Goal: Task Accomplishment & Management: Manage account settings

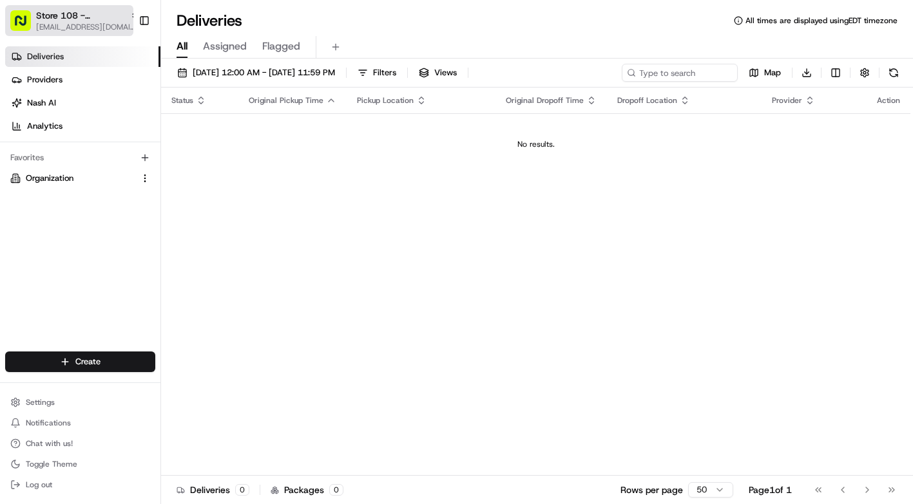
click at [73, 19] on span "Store 108 - [GEOGRAPHIC_DATA] (Just Salad)" at bounding box center [80, 15] width 89 height 13
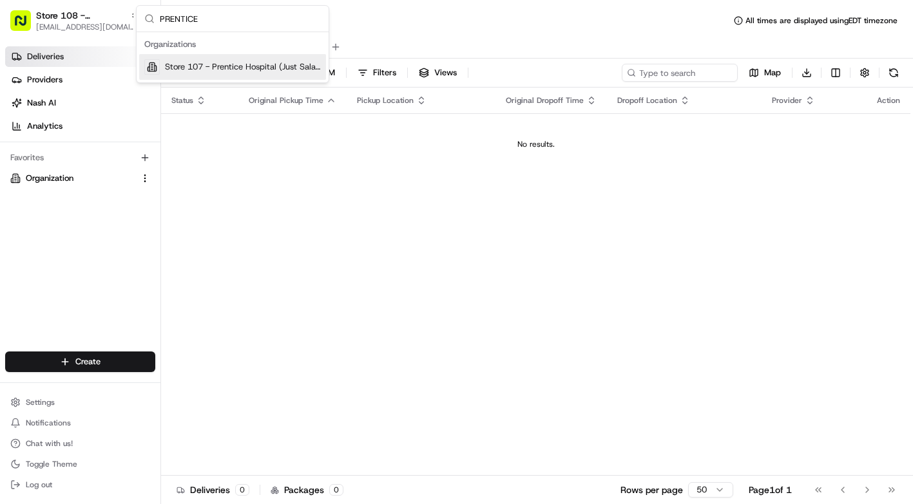
type input "PRENTICE"
click at [168, 65] on span "Store 107 - Prentice Hospital (Just Salad)" at bounding box center [243, 67] width 156 height 12
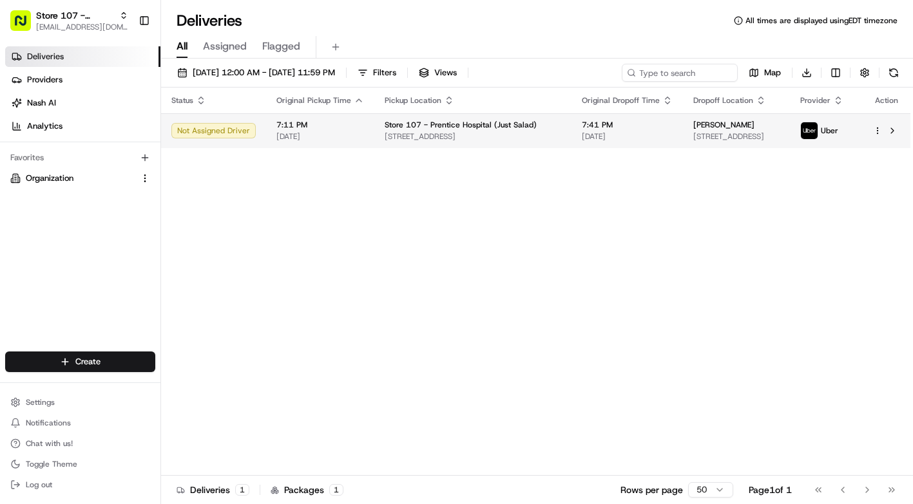
click at [875, 132] on html "Store 107 - Prentice Hospital (Just Salad) [EMAIL_ADDRESS][DOMAIN_NAME] Toggle …" at bounding box center [456, 252] width 913 height 504
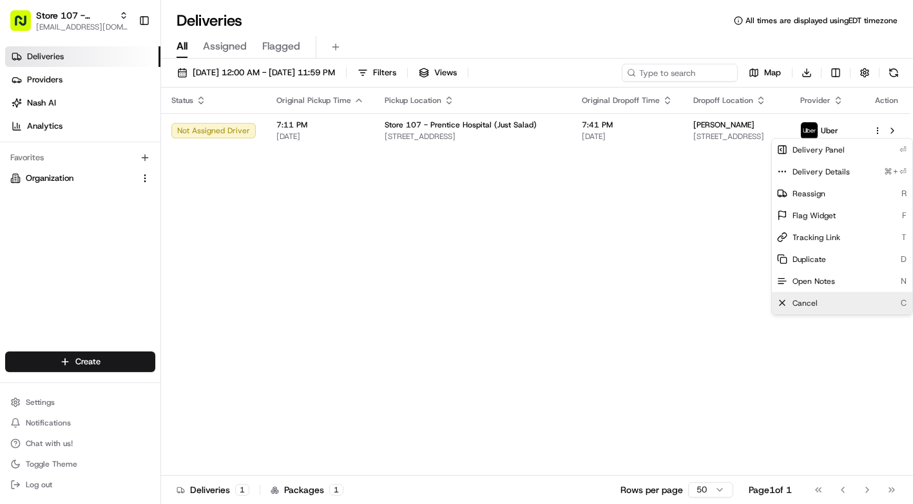
click at [826, 303] on div "Cancel C" at bounding box center [842, 303] width 140 height 22
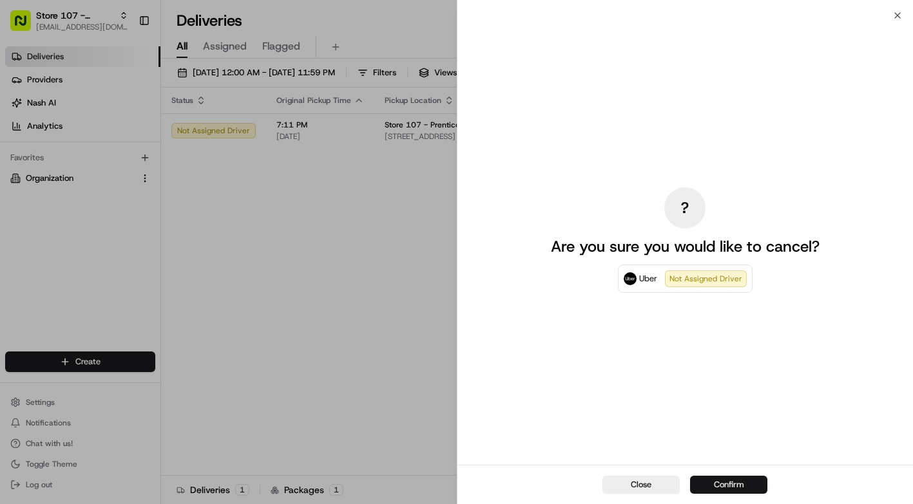
click at [712, 477] on button "Confirm" at bounding box center [728, 485] width 77 height 18
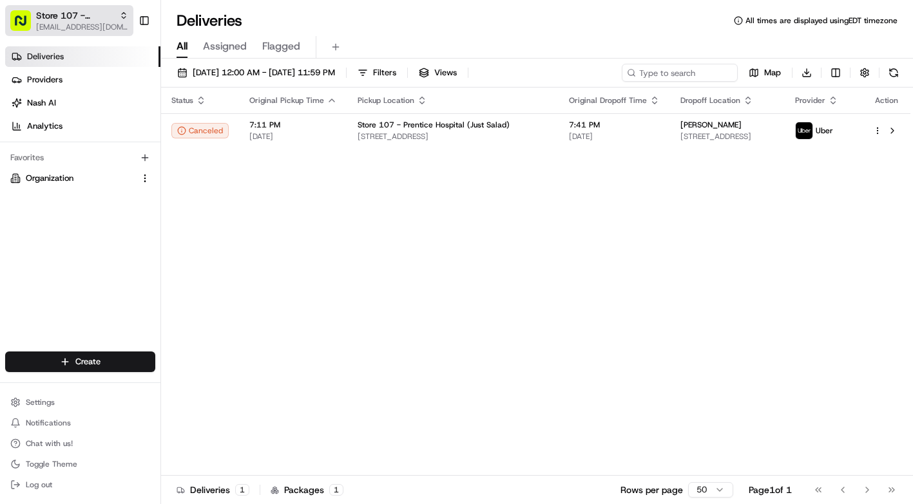
click at [121, 18] on icon "button" at bounding box center [123, 15] width 9 height 9
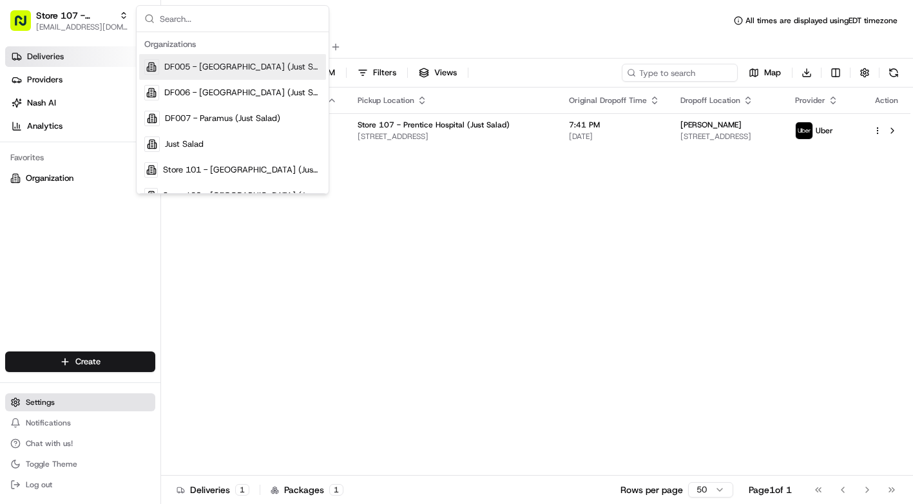
click at [55, 397] on button "Settings" at bounding box center [80, 403] width 150 height 18
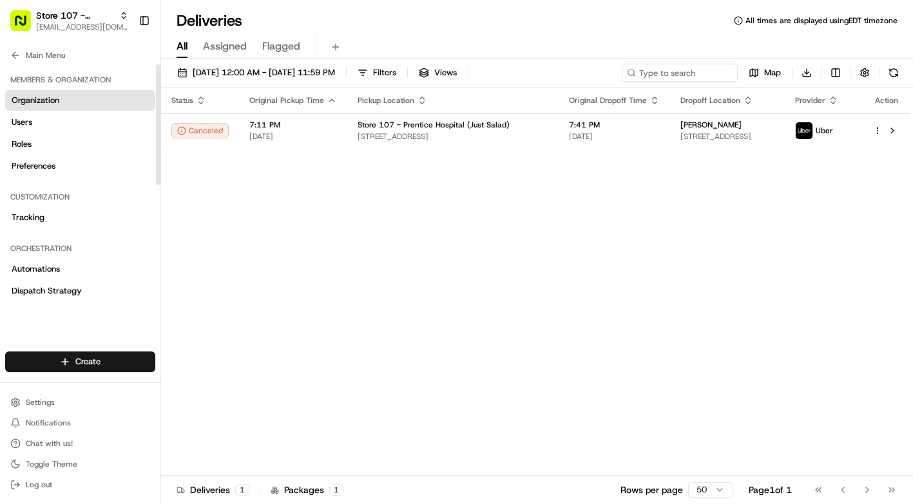
click at [54, 100] on span "Organization" at bounding box center [36, 101] width 48 height 12
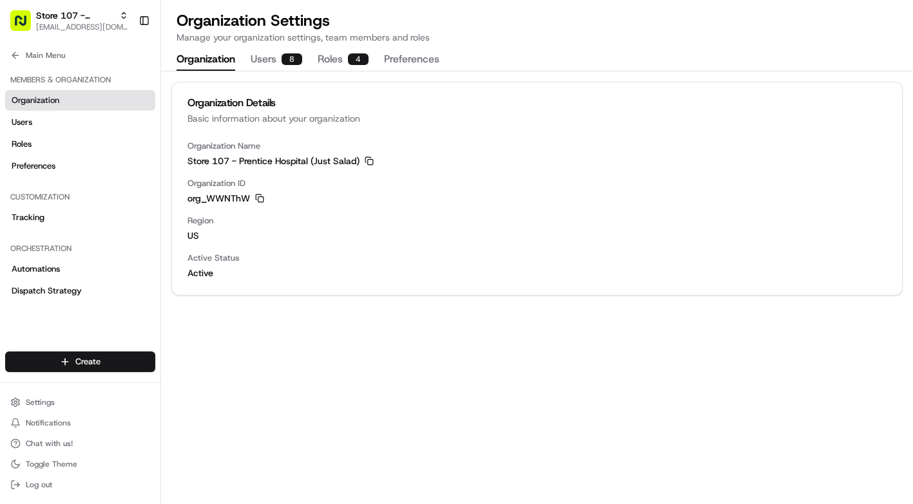
click at [276, 62] on button "Users 8" at bounding box center [277, 60] width 52 height 22
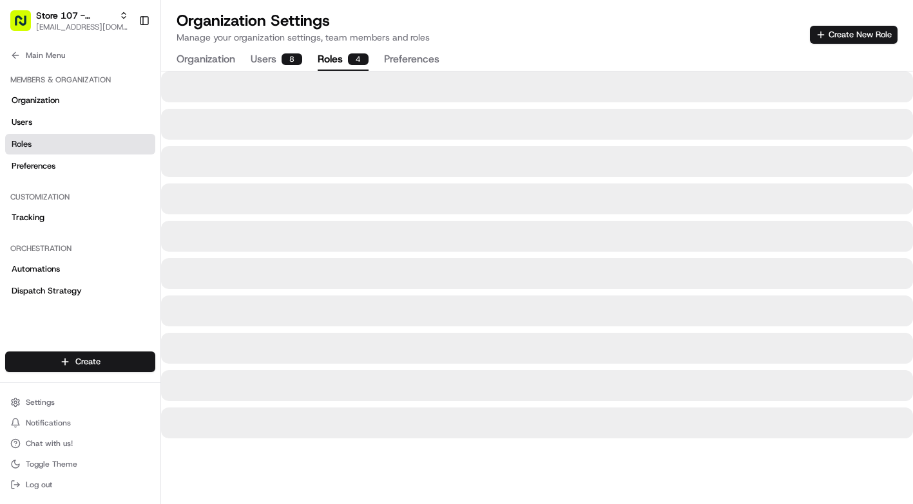
click at [321, 60] on button "Roles 4" at bounding box center [343, 60] width 51 height 22
click at [410, 54] on button "Preferences" at bounding box center [411, 60] width 55 height 22
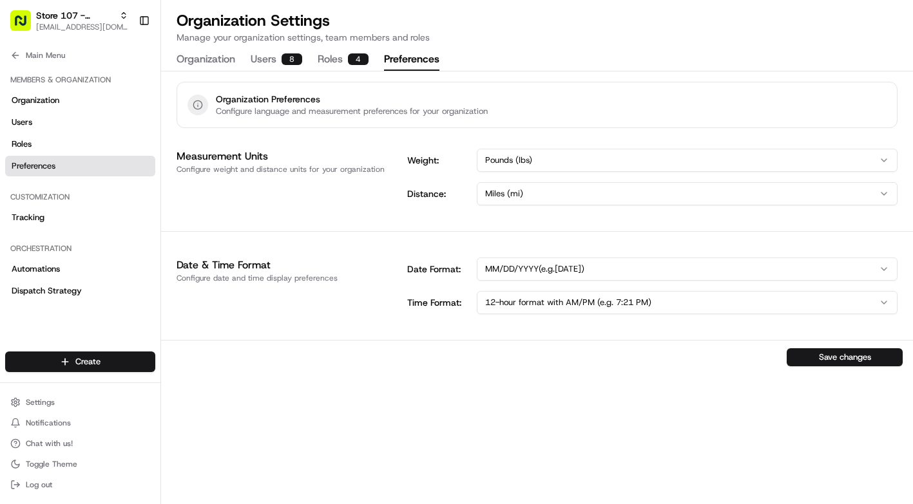
click at [410, 54] on button "Preferences" at bounding box center [411, 60] width 55 height 22
click at [90, 100] on link "Organization" at bounding box center [80, 100] width 150 height 21
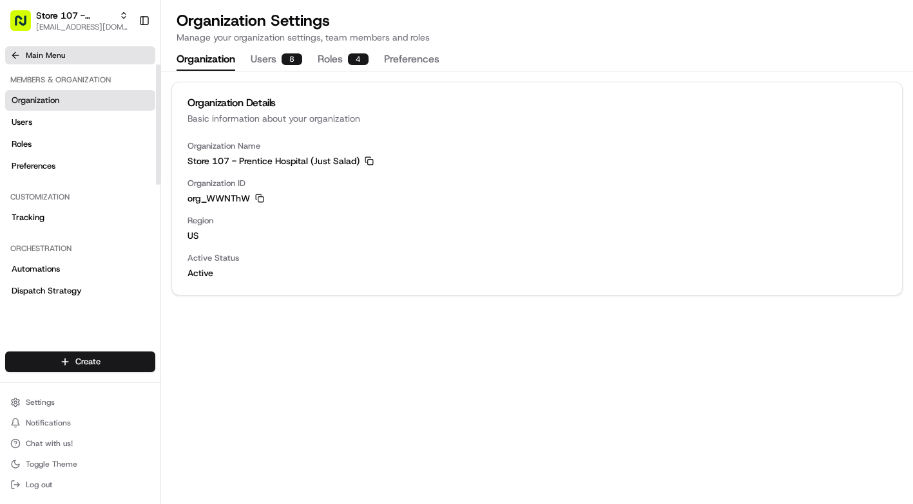
click at [77, 52] on button "Main Menu" at bounding box center [80, 55] width 150 height 18
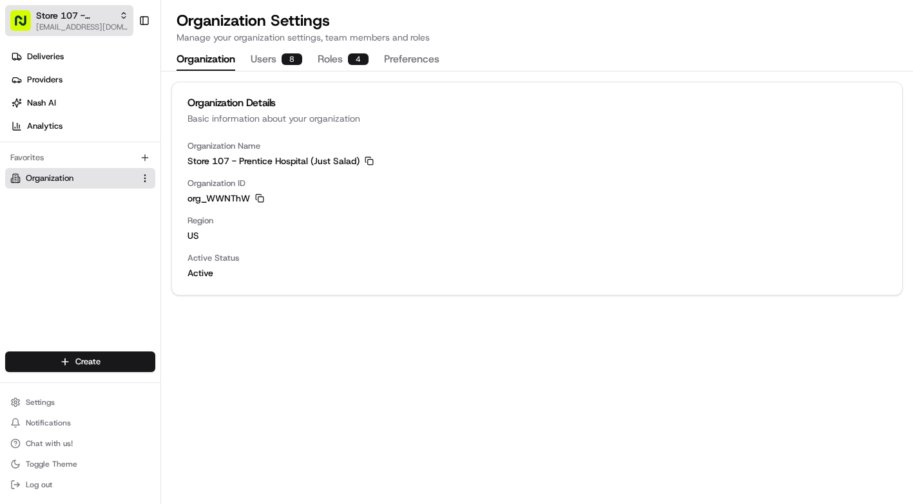
click at [84, 23] on span "[EMAIL_ADDRESS][DOMAIN_NAME]" at bounding box center [82, 27] width 92 height 10
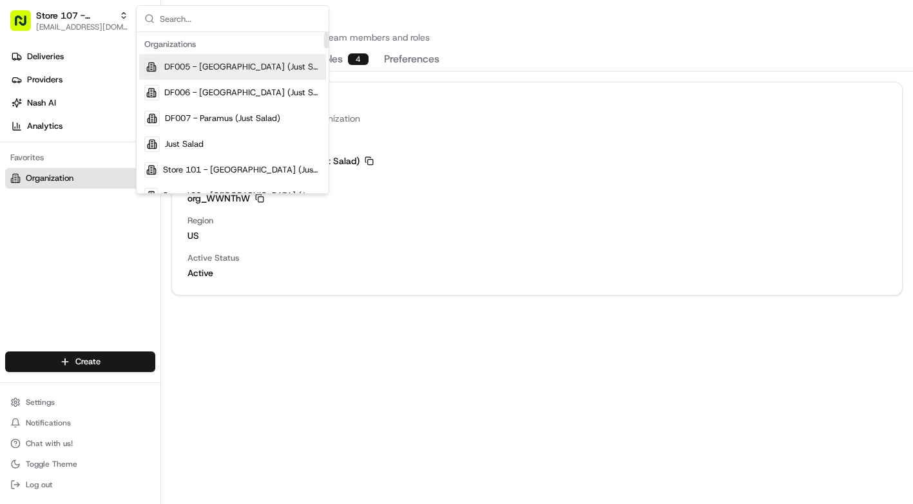
click at [106, 2] on div "Store 107 - Prentice Hospital (Just Salad) [EMAIL_ADDRESS][DOMAIN_NAME] Toggle …" at bounding box center [80, 20] width 160 height 41
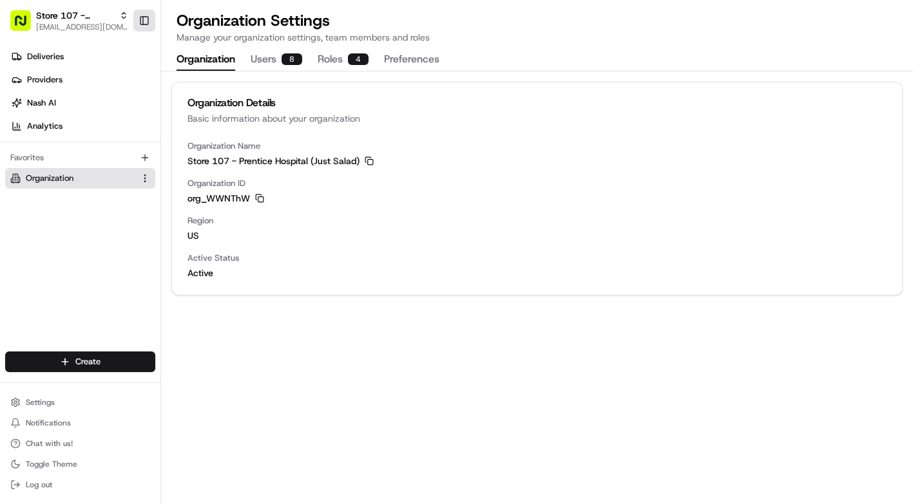
click at [142, 23] on button "Toggle Sidebar" at bounding box center [144, 21] width 22 height 22
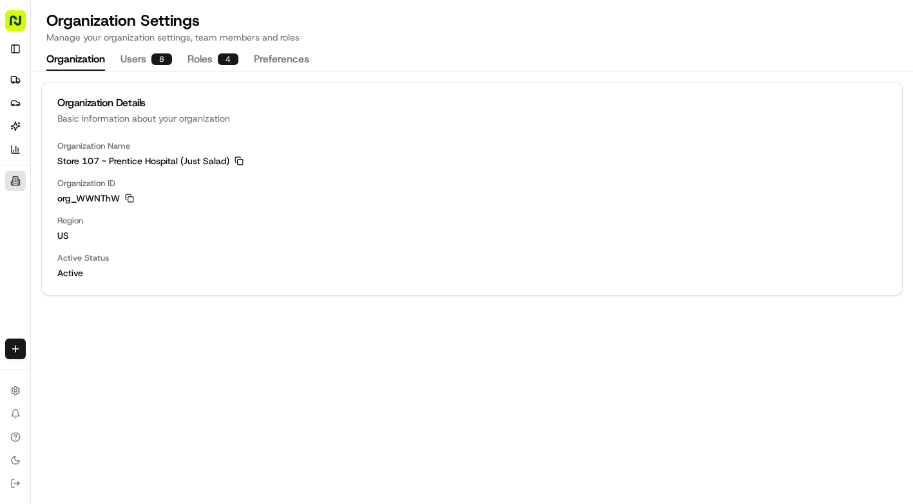
click at [21, 12] on rect "button" at bounding box center [15, 20] width 21 height 21
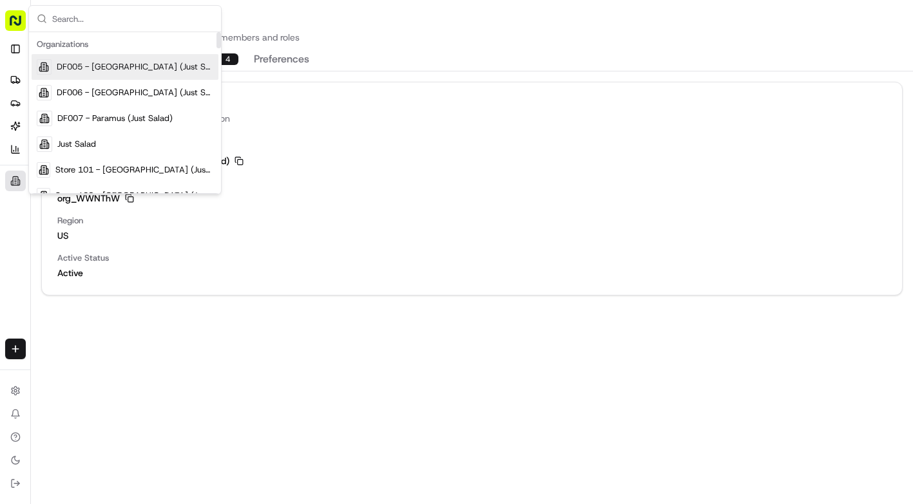
click at [23, 15] on rect "button" at bounding box center [15, 20] width 21 height 21
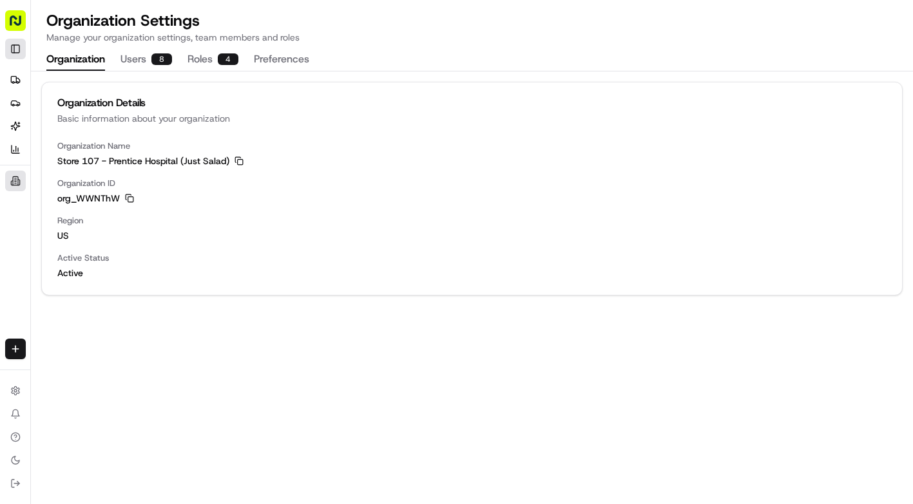
click at [19, 45] on button "Toggle Sidebar" at bounding box center [15, 49] width 21 height 21
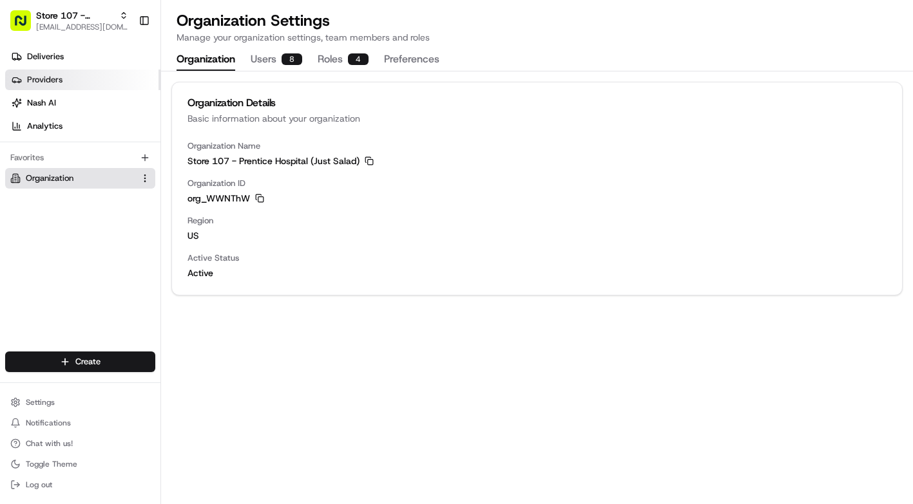
click at [64, 79] on link "Providers" at bounding box center [82, 80] width 155 height 21
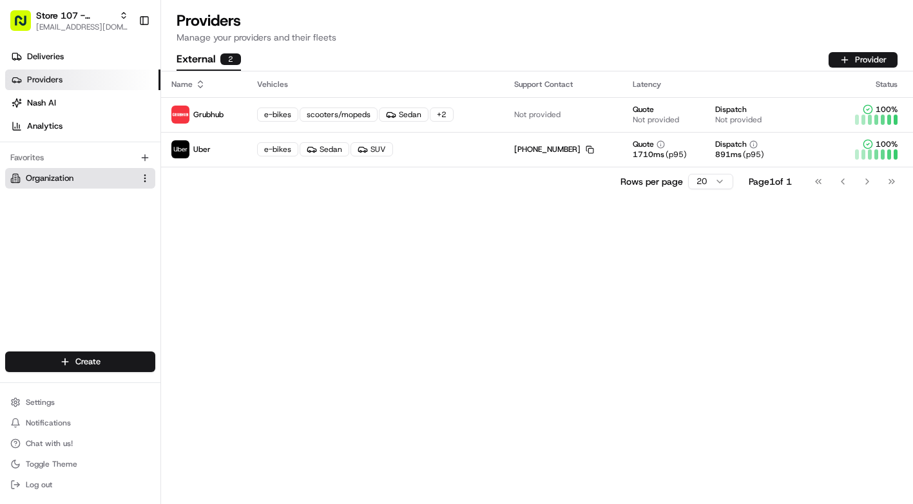
click at [99, 184] on button "Organization" at bounding box center [80, 178] width 150 height 21
click at [146, 179] on html "Store 107 - Prentice Hospital (Just Salad) [EMAIL_ADDRESS][DOMAIN_NAME] Toggle …" at bounding box center [456, 252] width 913 height 504
click at [135, 180] on html "Store 107 - Prentice Hospital (Just Salad) [EMAIL_ADDRESS][DOMAIN_NAME] Toggle …" at bounding box center [456, 252] width 913 height 504
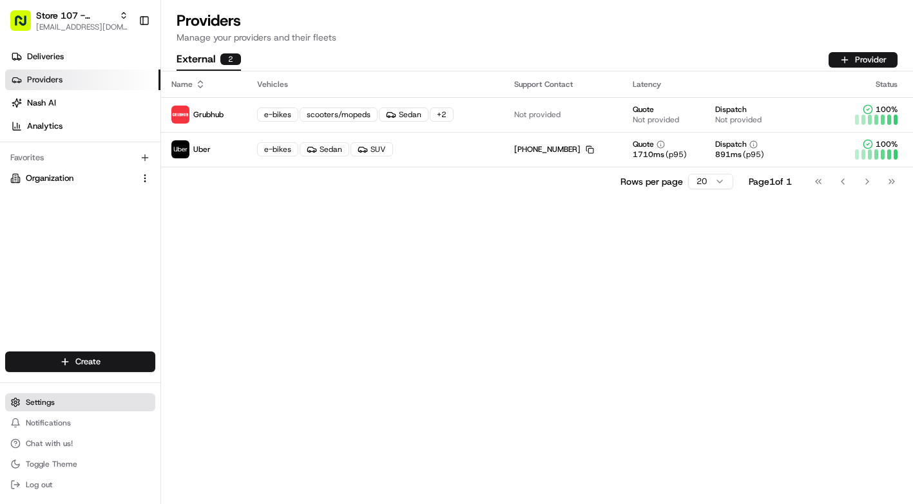
click at [63, 403] on button "Settings" at bounding box center [80, 403] width 150 height 18
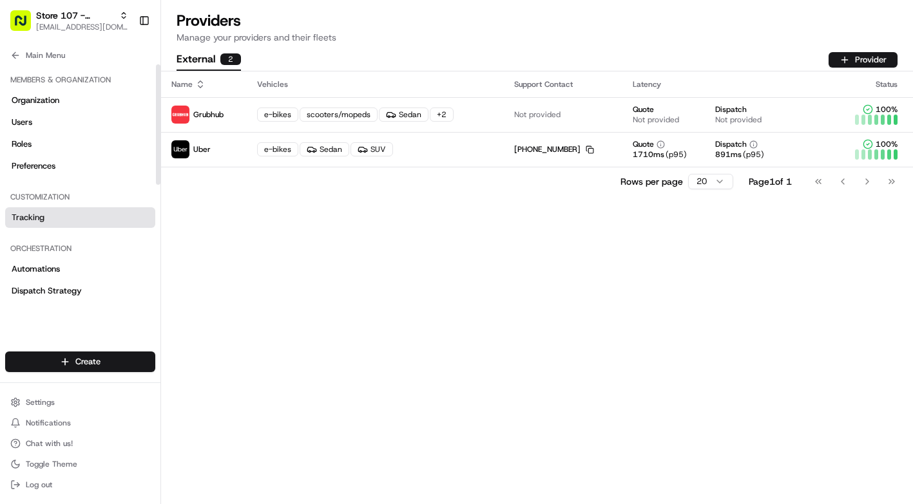
click at [57, 222] on link "Tracking" at bounding box center [80, 217] width 150 height 21
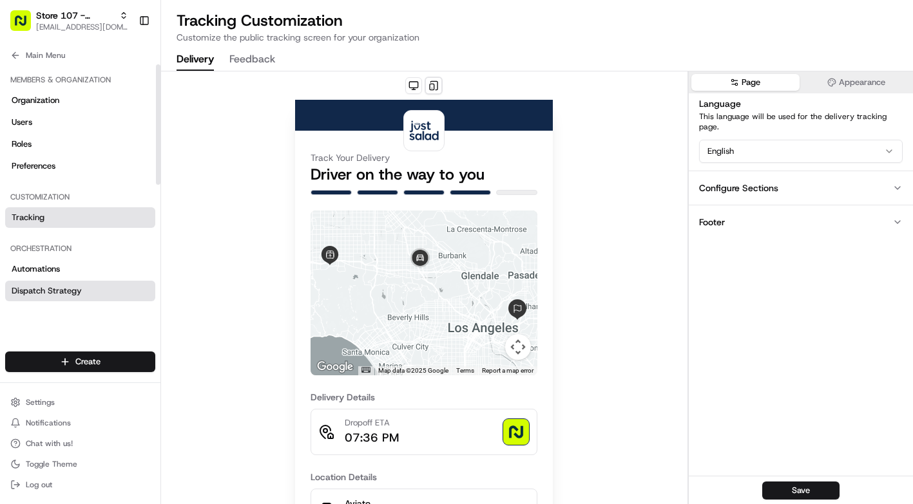
click at [62, 292] on span "Dispatch Strategy" at bounding box center [47, 291] width 70 height 12
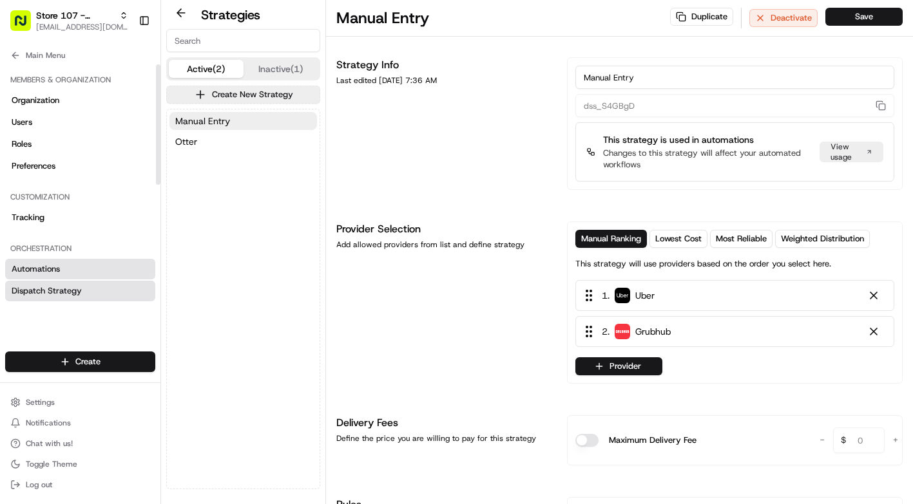
click at [64, 268] on link "Automations" at bounding box center [80, 269] width 150 height 21
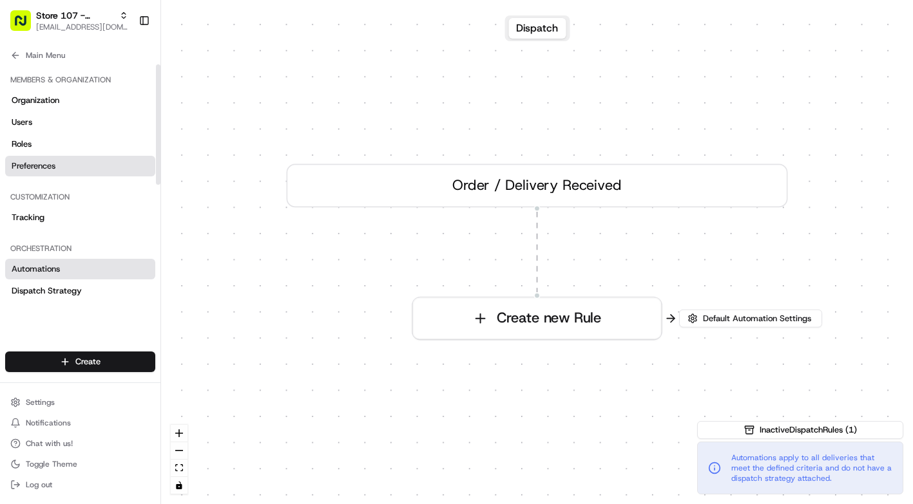
click at [64, 163] on link "Preferences" at bounding box center [80, 166] width 150 height 21
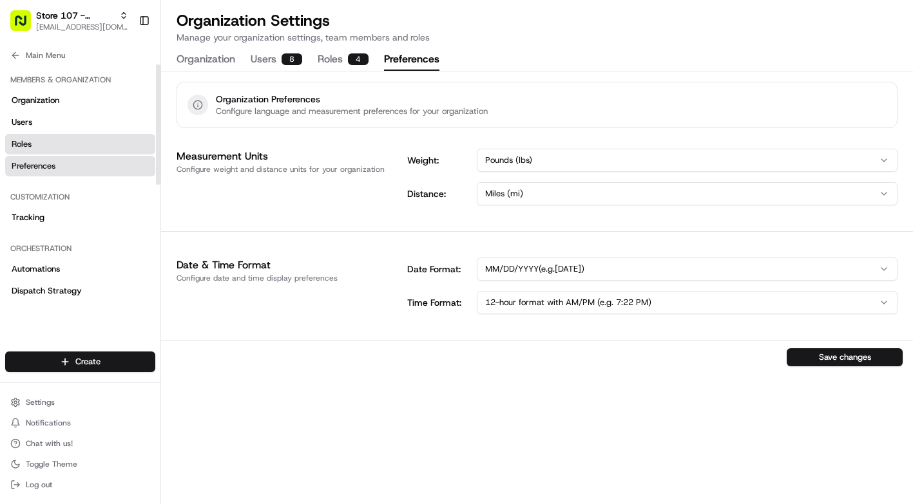
click at [59, 138] on link "Roles" at bounding box center [80, 144] width 150 height 21
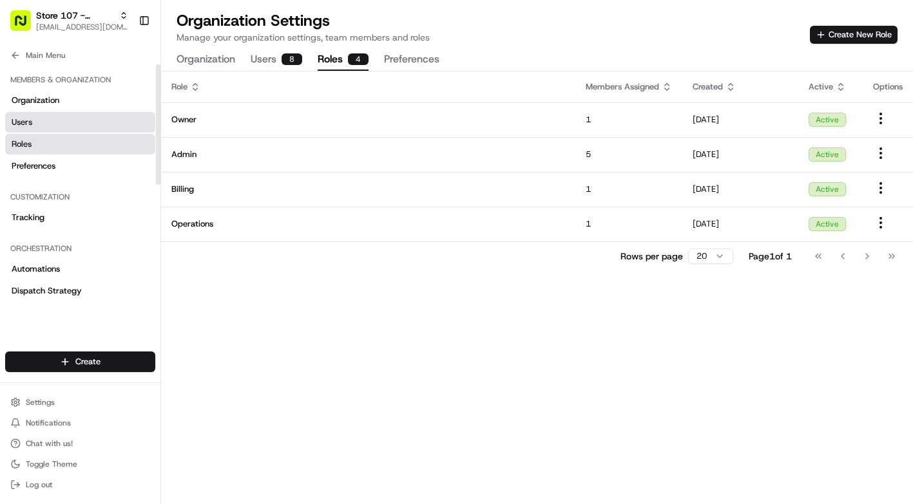
click at [59, 120] on link "Users" at bounding box center [80, 122] width 150 height 21
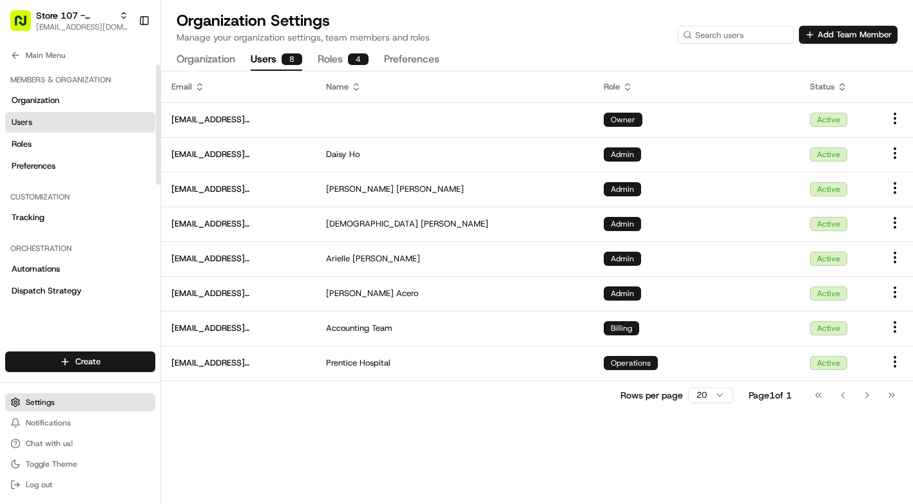
click at [40, 405] on span "Settings" at bounding box center [40, 402] width 29 height 10
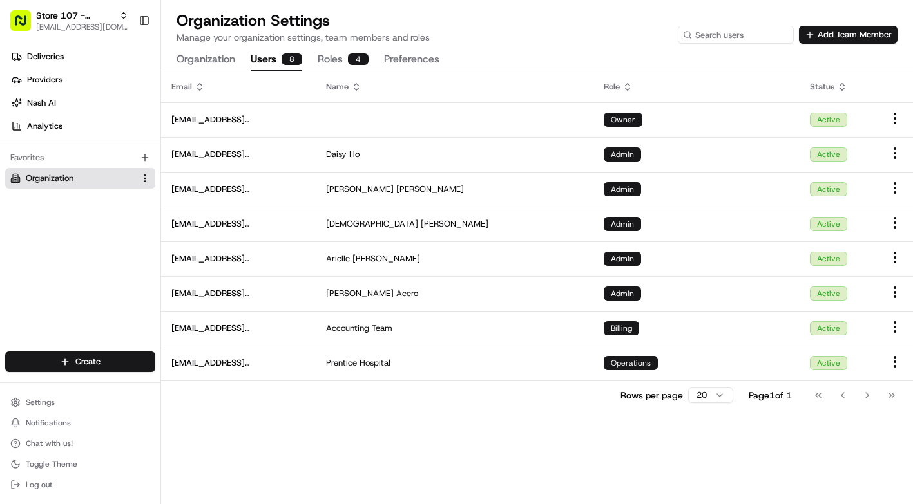
click at [222, 55] on button "Organization" at bounding box center [205, 60] width 59 height 22
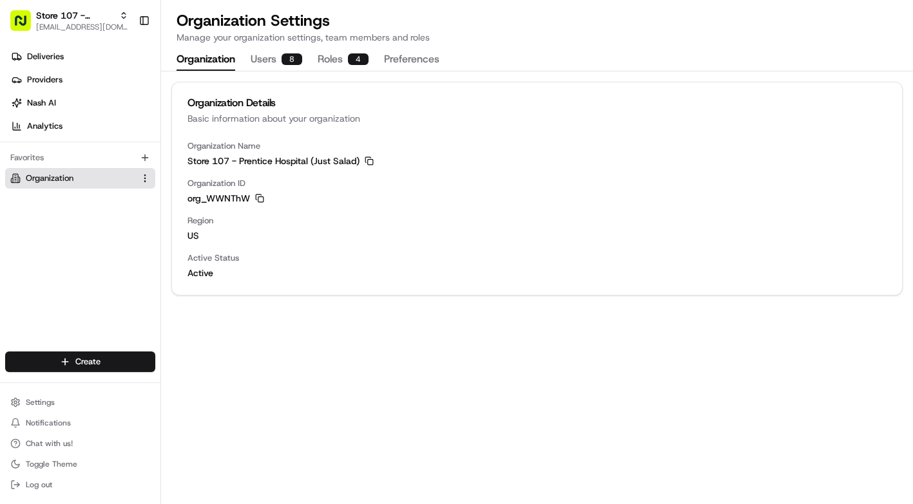
click at [390, 53] on button "Preferences" at bounding box center [411, 60] width 55 height 22
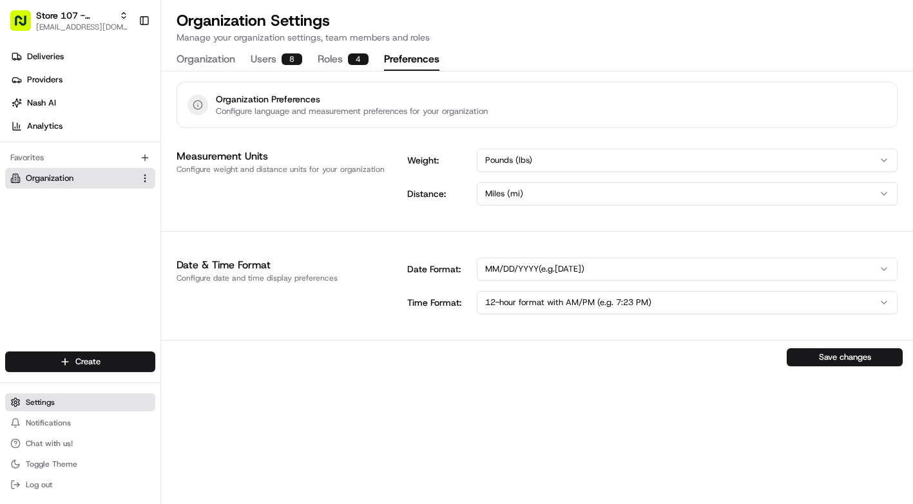
click at [69, 405] on button "Settings" at bounding box center [80, 403] width 150 height 18
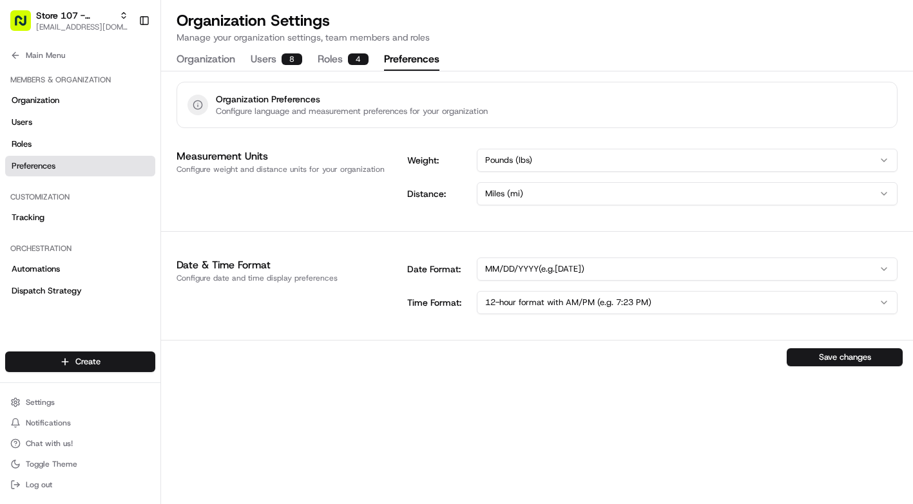
click at [186, 59] on button "Organization" at bounding box center [205, 60] width 59 height 22
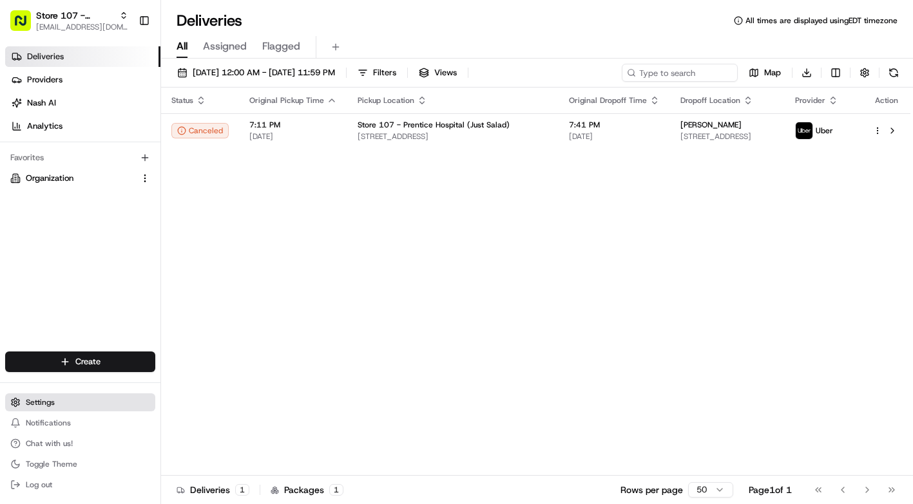
click at [59, 405] on button "Settings" at bounding box center [80, 403] width 150 height 18
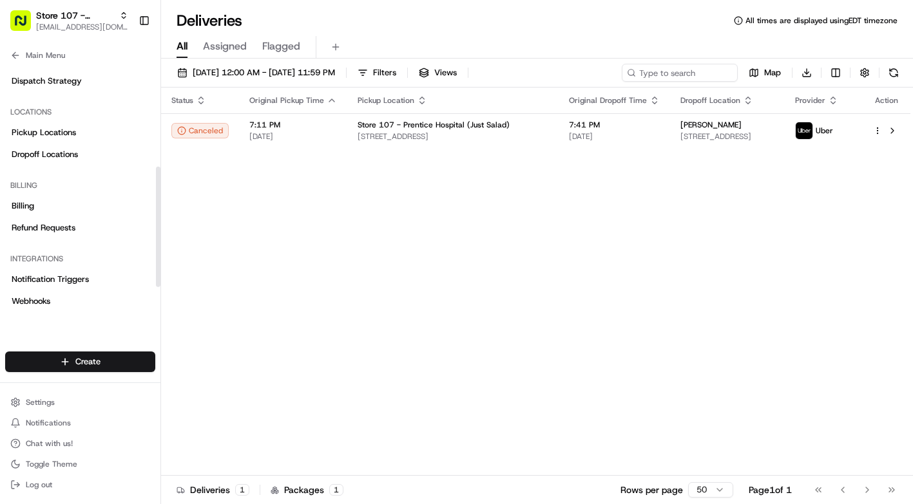
scroll to position [214, 0]
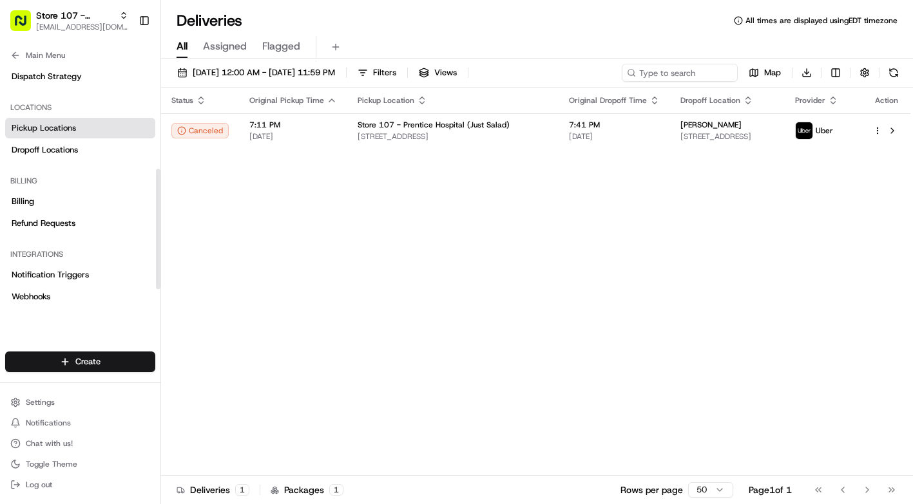
click at [70, 135] on link "Pickup Locations" at bounding box center [80, 128] width 150 height 21
